Goal: Use online tool/utility: Use online tool/utility

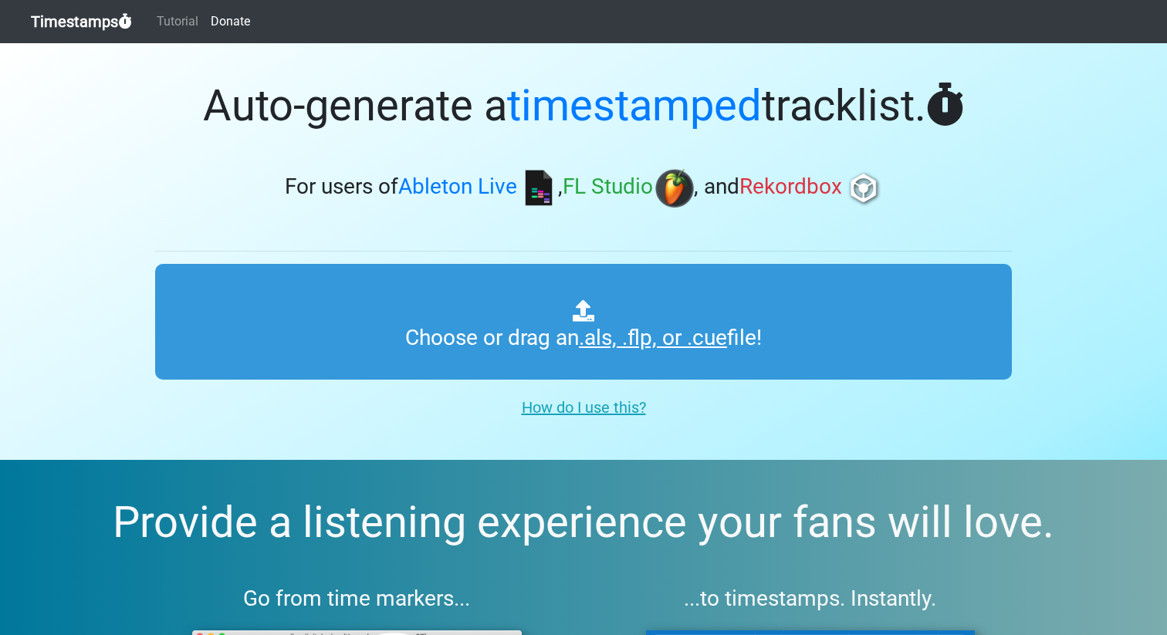
type input "C:\fakepath\RGC.als"
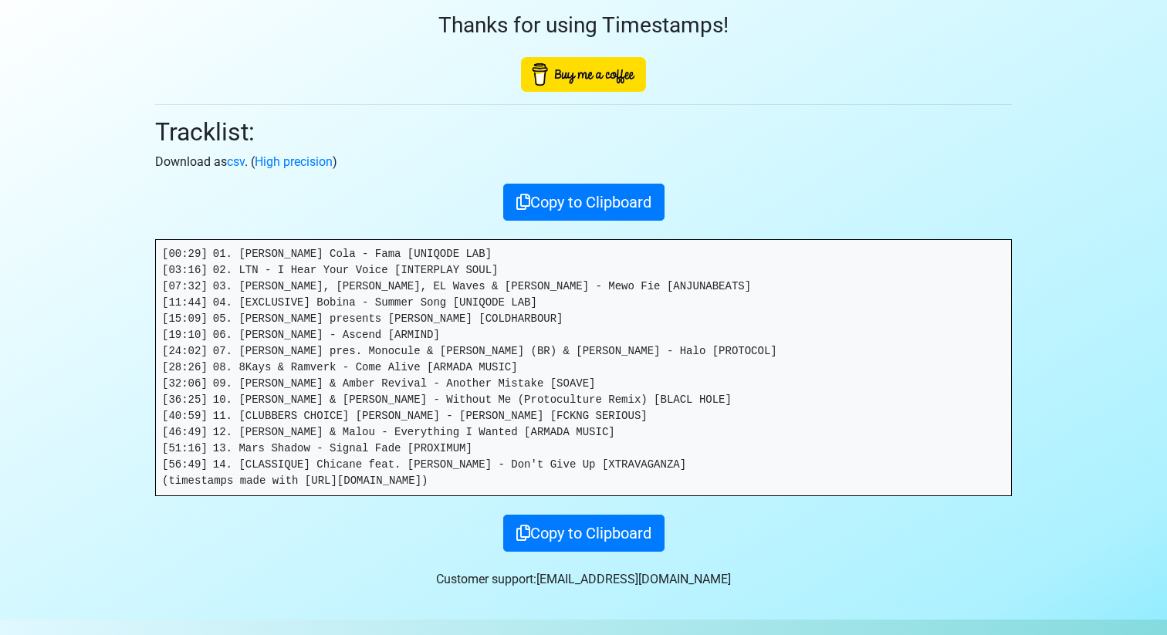
scroll to position [108, 0]
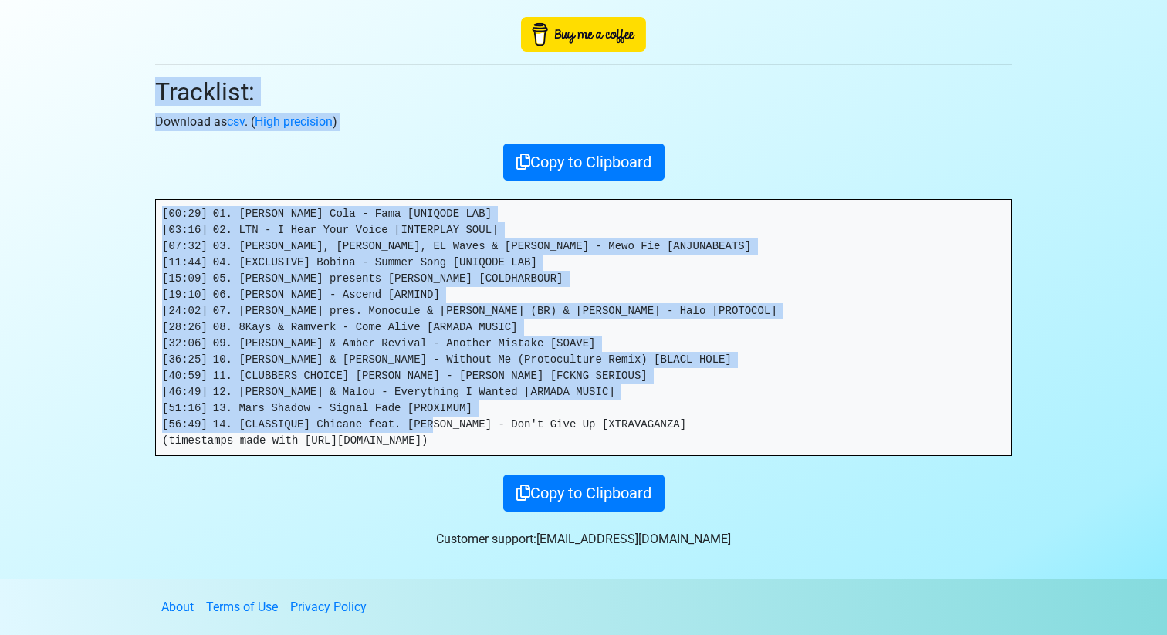
drag, startPoint x: 696, startPoint y: 426, endPoint x: 36, endPoint y: 98, distance: 736.4
click at [36, 98] on section "Thanks for using Timestamps! Tracklist: Download as csv . ( High precision ) Co…" at bounding box center [583, 257] width 1167 height 645
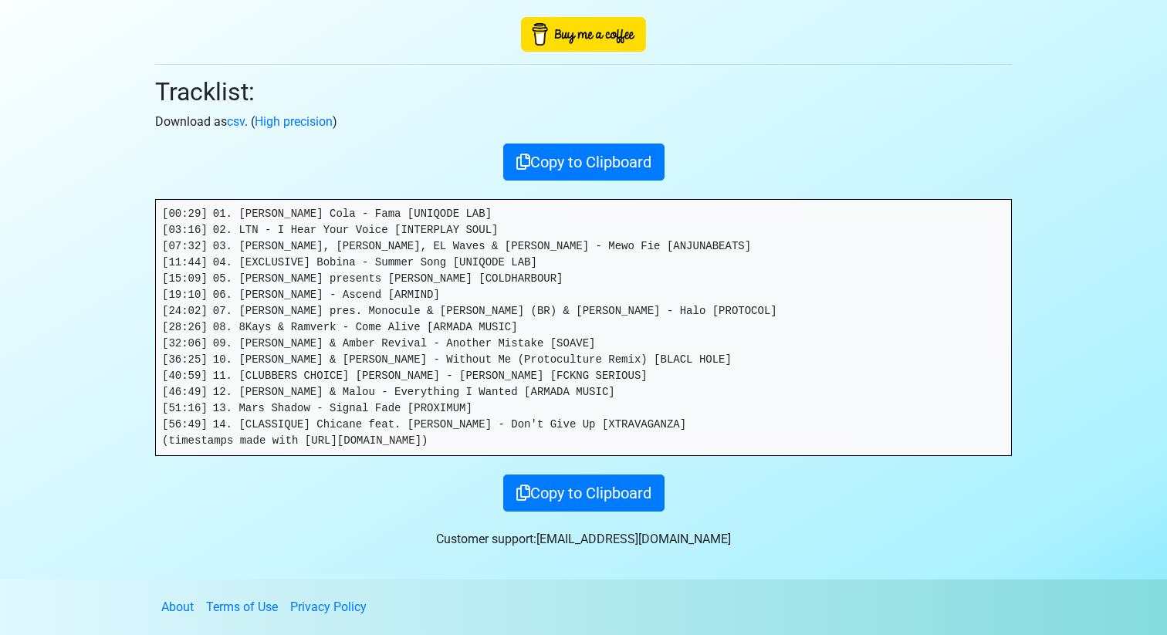
click at [205, 249] on pre "[00:29] 01. [PERSON_NAME] Cola - Fama [UNIQODE LAB] [03:16] 02. LTN - I Hear Yo…" at bounding box center [583, 328] width 855 height 256
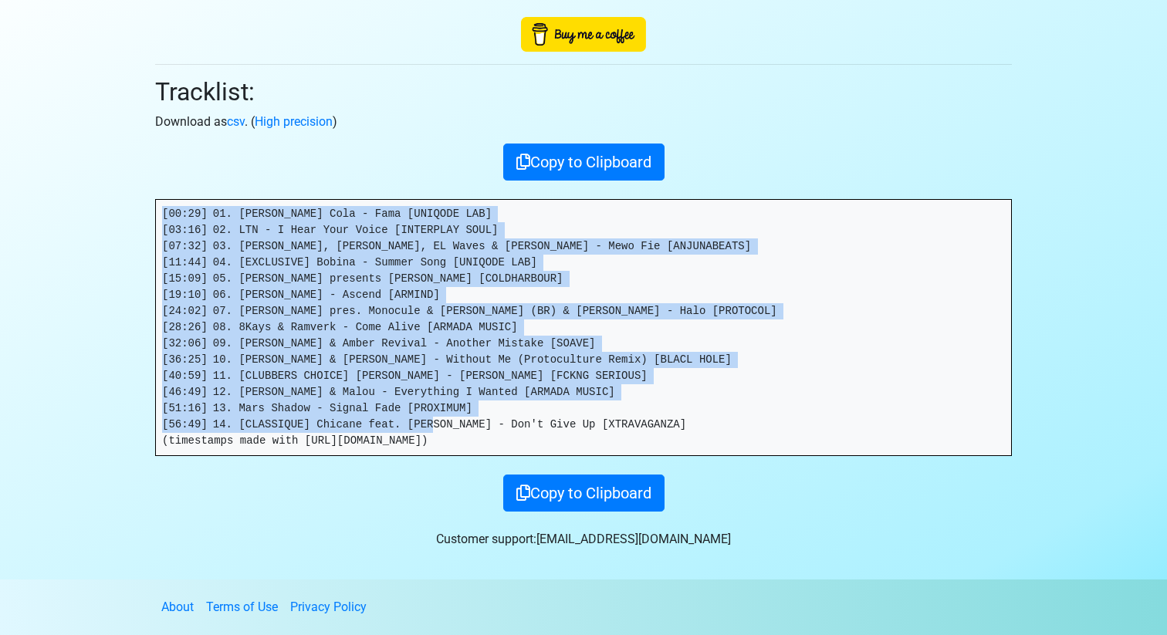
drag, startPoint x: 162, startPoint y: 215, endPoint x: 762, endPoint y: 425, distance: 635.5
click at [762, 425] on pre "[00:29] 01. [PERSON_NAME] Cola - Fama [UNIQODE LAB] [03:16] 02. LTN - I Hear Yo…" at bounding box center [583, 328] width 855 height 256
copy pre "[00:29] 01. [PERSON_NAME] Cola - Fama [UNIQODE LAB] [03:16] 02. LTN - I Hear Yo…"
